Goal: Task Accomplishment & Management: Manage account settings

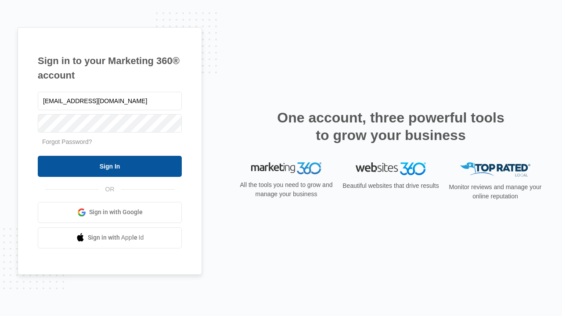
click at [110, 166] on input "Sign In" at bounding box center [110, 166] width 144 height 21
